Goal: Find specific page/section: Find specific page/section

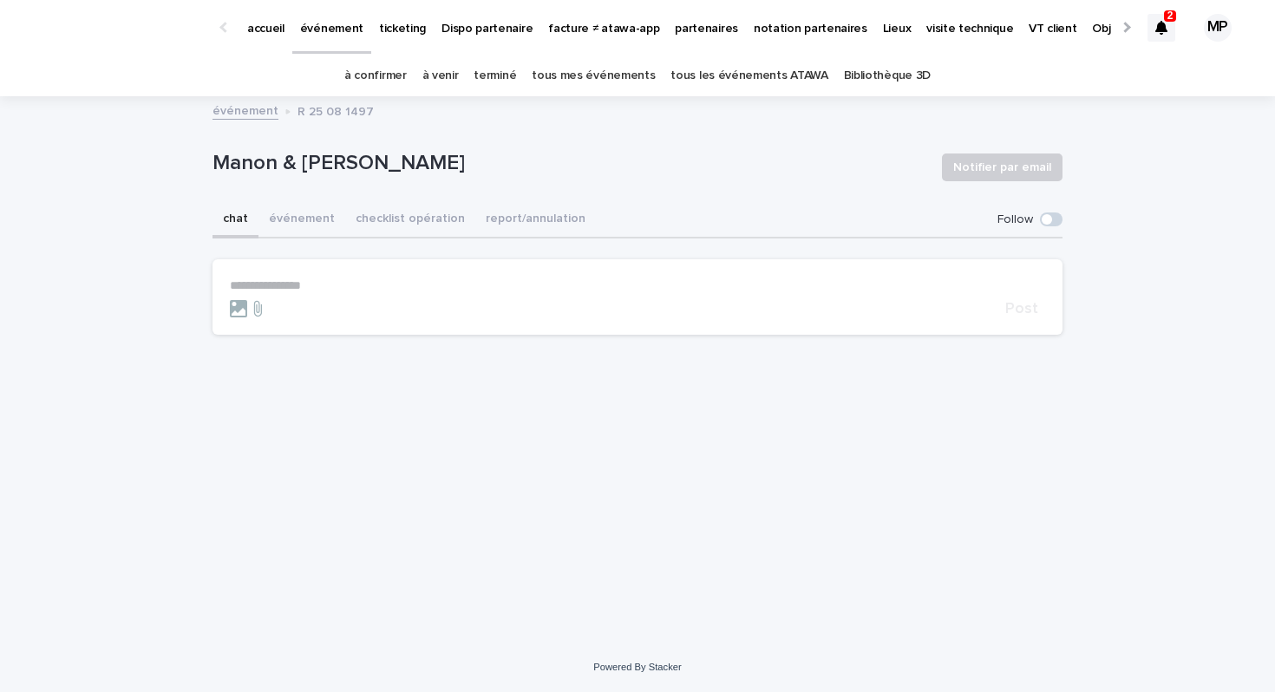
click at [387, 29] on p "ticketing" at bounding box center [402, 18] width 47 height 36
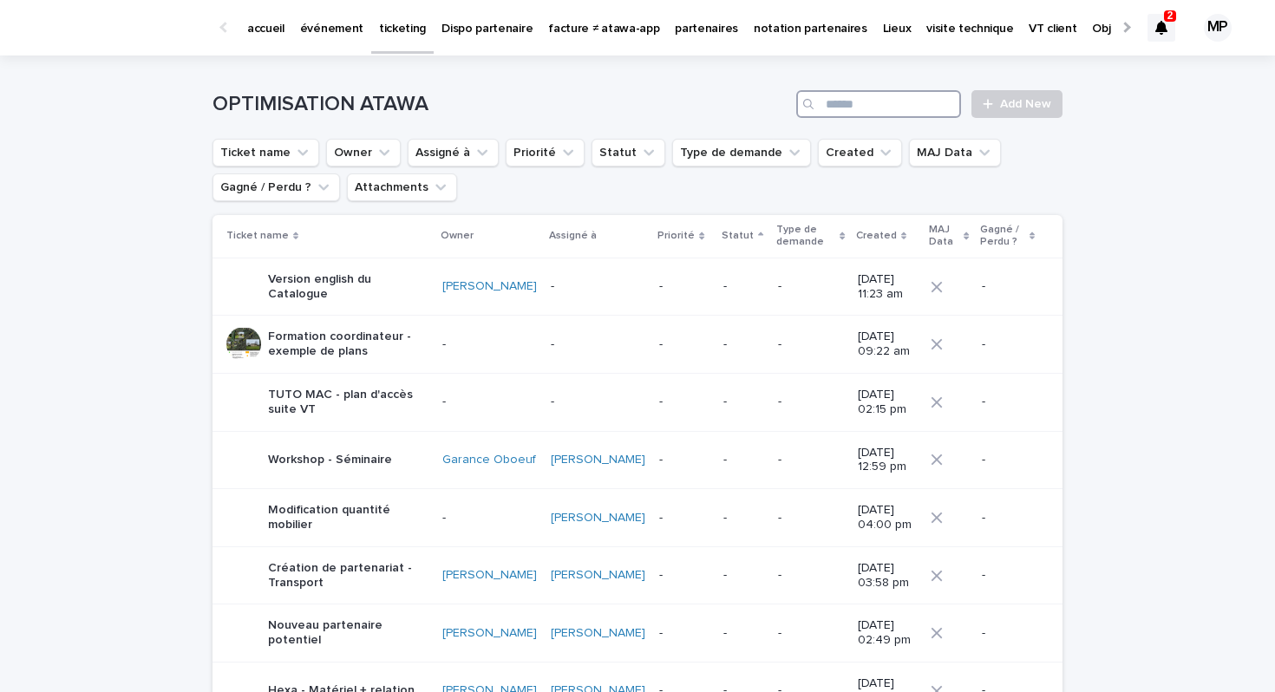
click at [858, 103] on input "Search" at bounding box center [878, 104] width 165 height 28
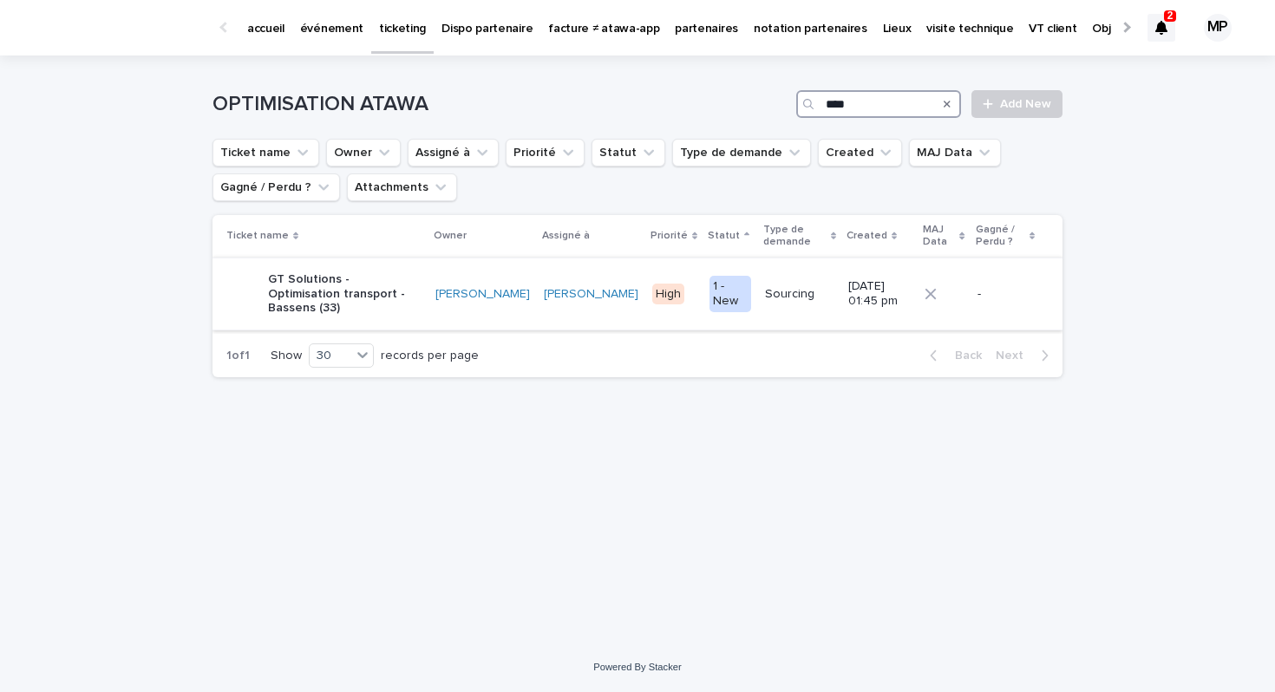
type input "****"
click at [349, 297] on p "GT Solutions - Optimisation transport - Bassens (33)" at bounding box center [344, 293] width 153 height 43
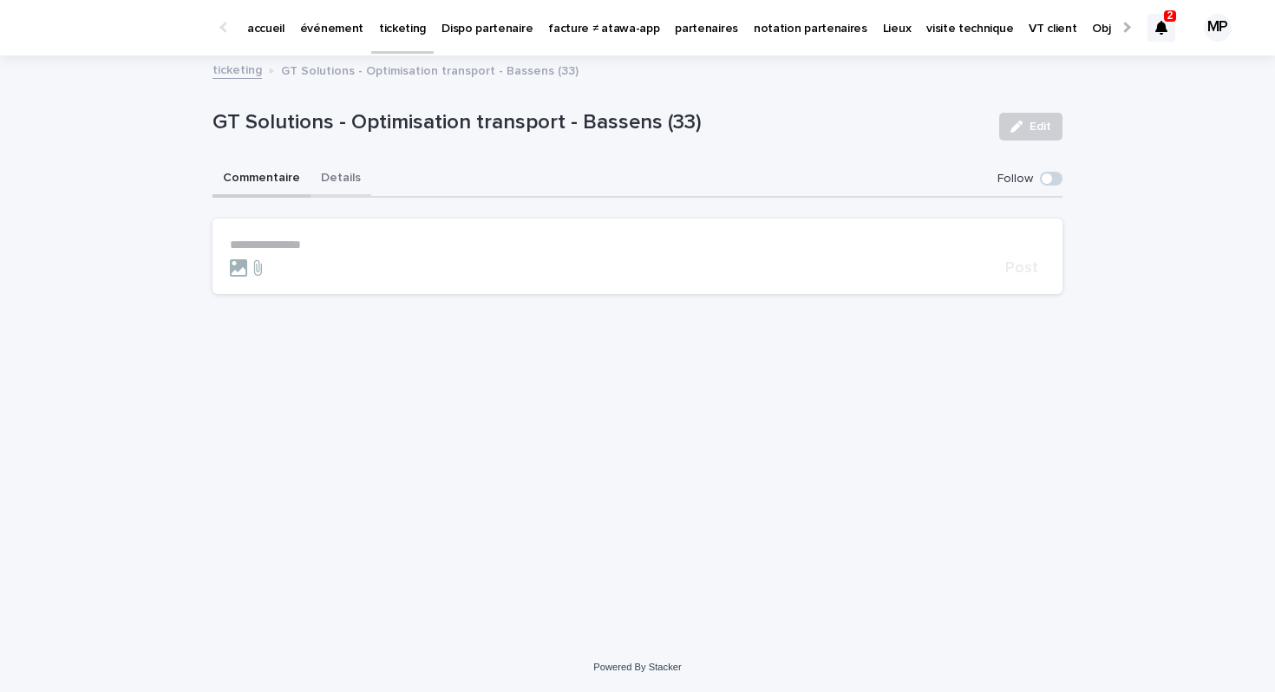
click at [329, 175] on button "Details" at bounding box center [340, 179] width 61 height 36
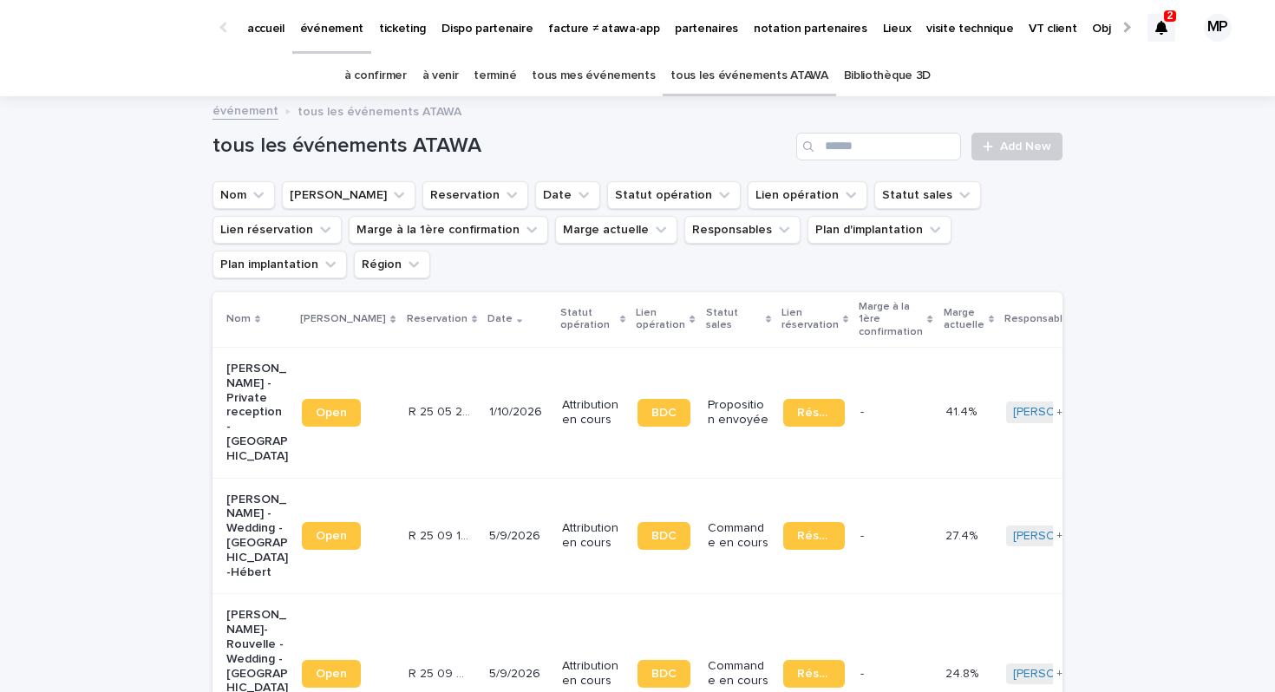
click at [689, 32] on p "partenaires" at bounding box center [706, 18] width 63 height 36
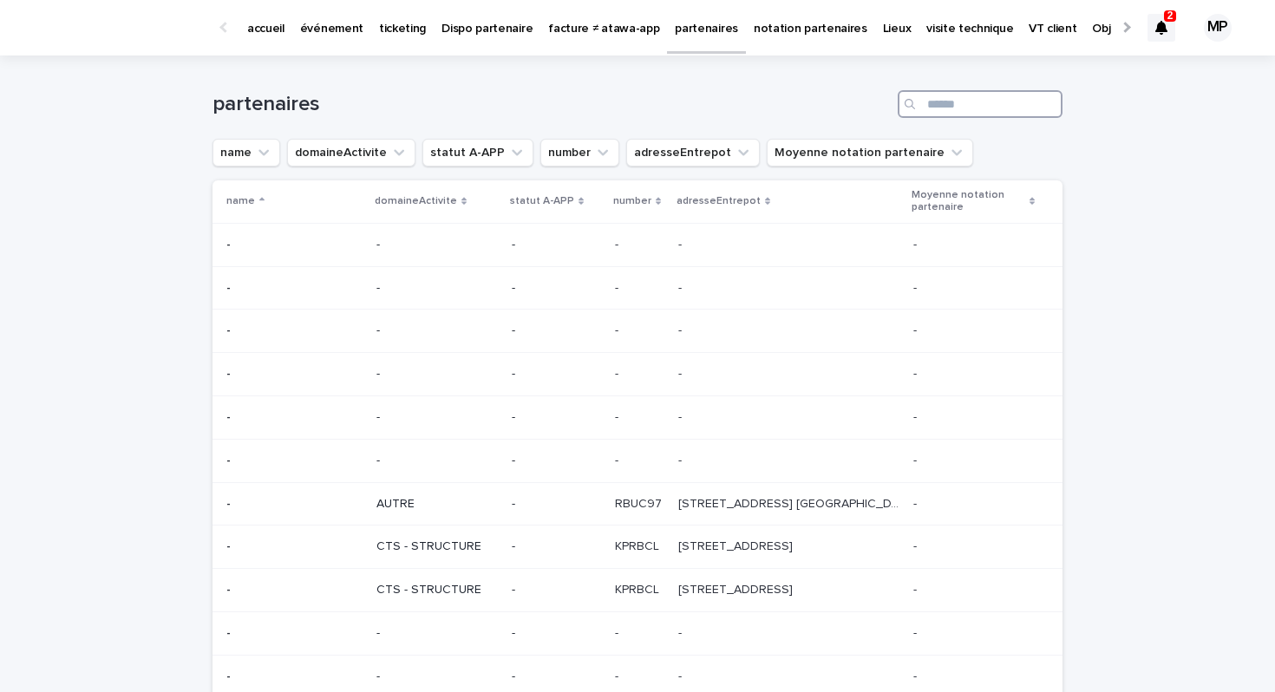
click at [927, 101] on input "Search" at bounding box center [979, 104] width 165 height 28
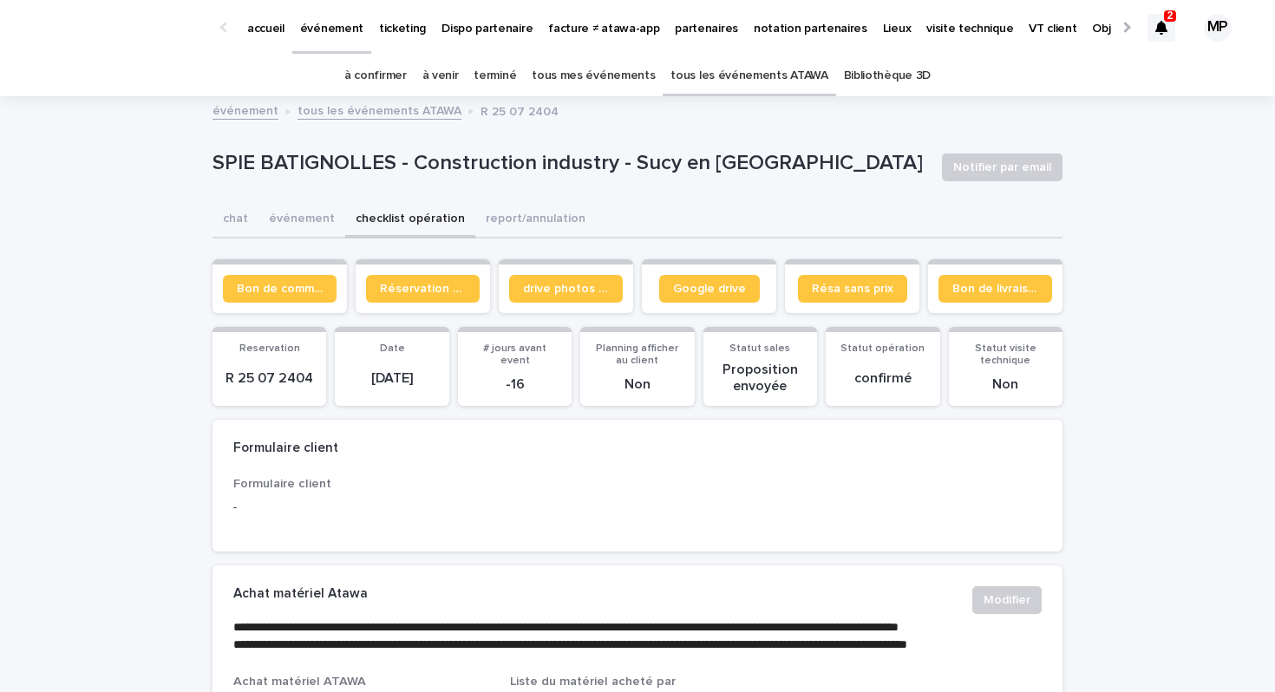
click at [1161, 34] on icon at bounding box center [1161, 28] width 12 height 14
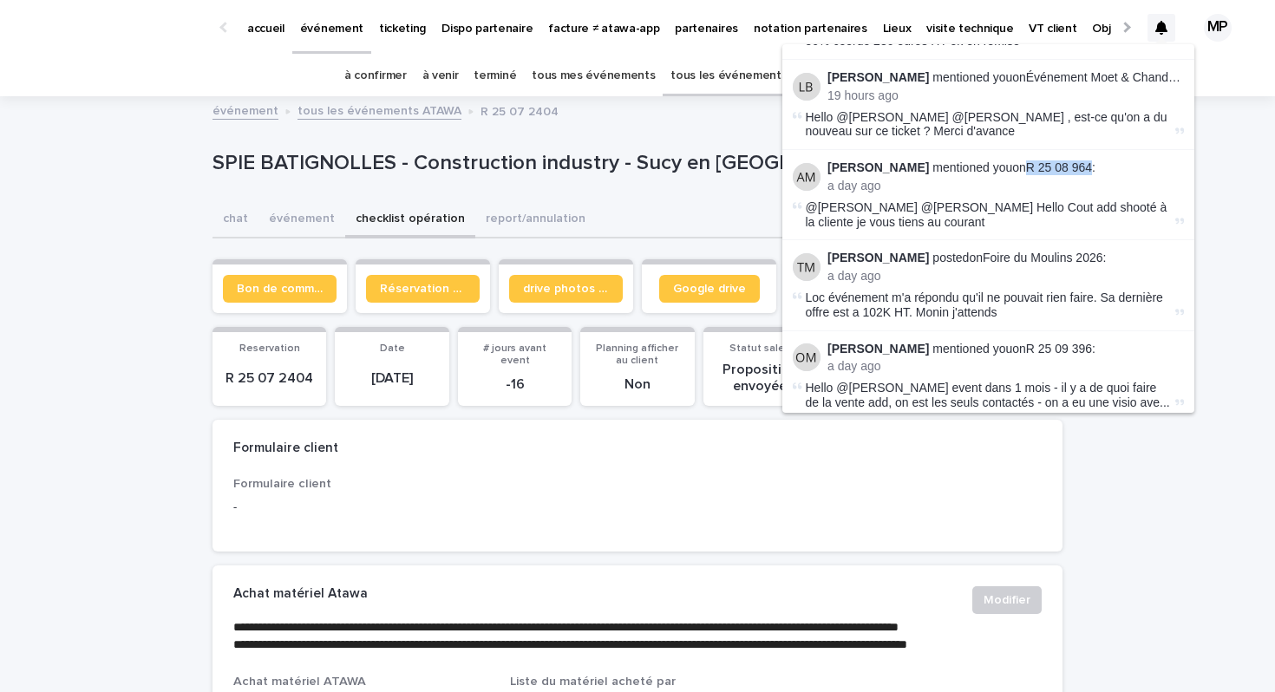
scroll to position [460, 0]
